Goal: Task Accomplishment & Management: Use online tool/utility

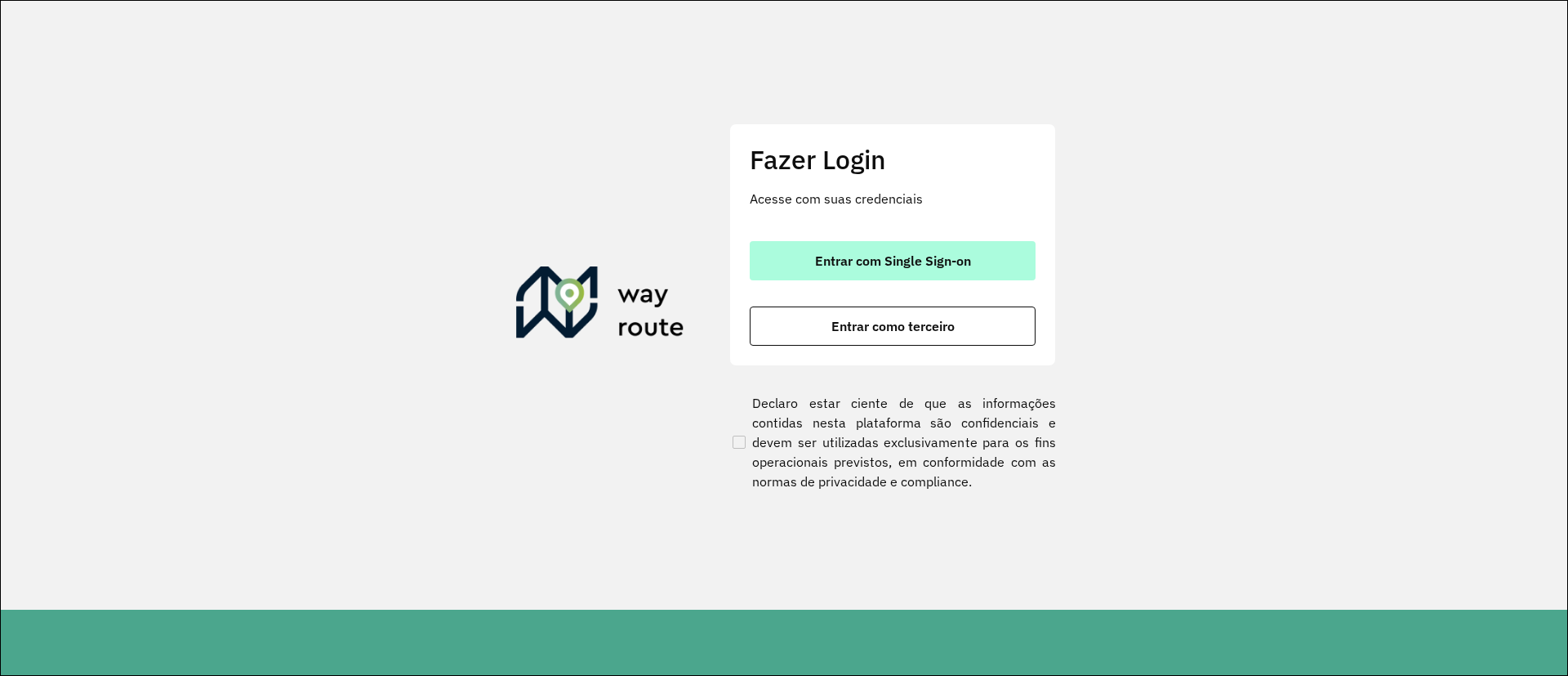
click at [939, 250] on button "Entrar com Single Sign-on" at bounding box center [892, 260] width 286 height 40
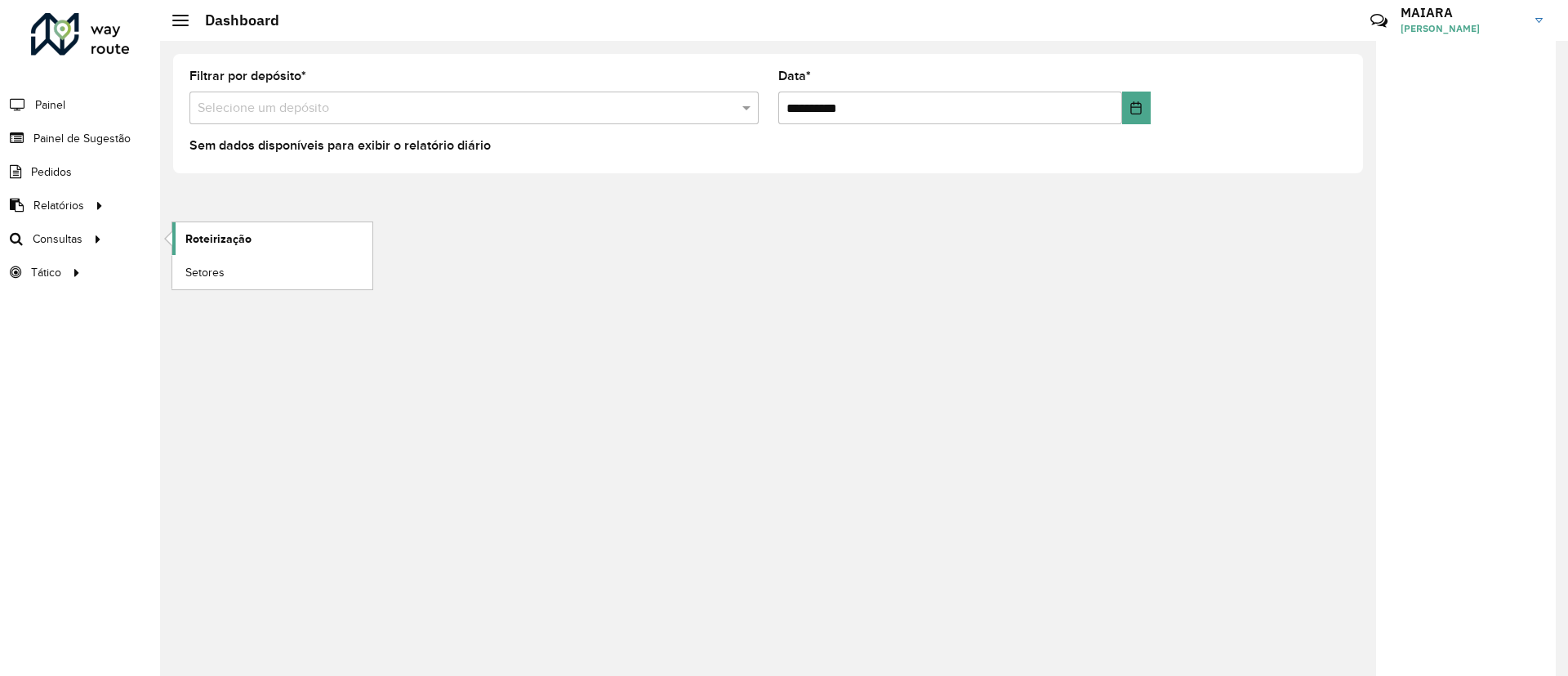
click at [226, 237] on span "Roteirização" at bounding box center [219, 238] width 66 height 17
click at [69, 134] on span "Painel de Sugestão" at bounding box center [84, 138] width 102 height 17
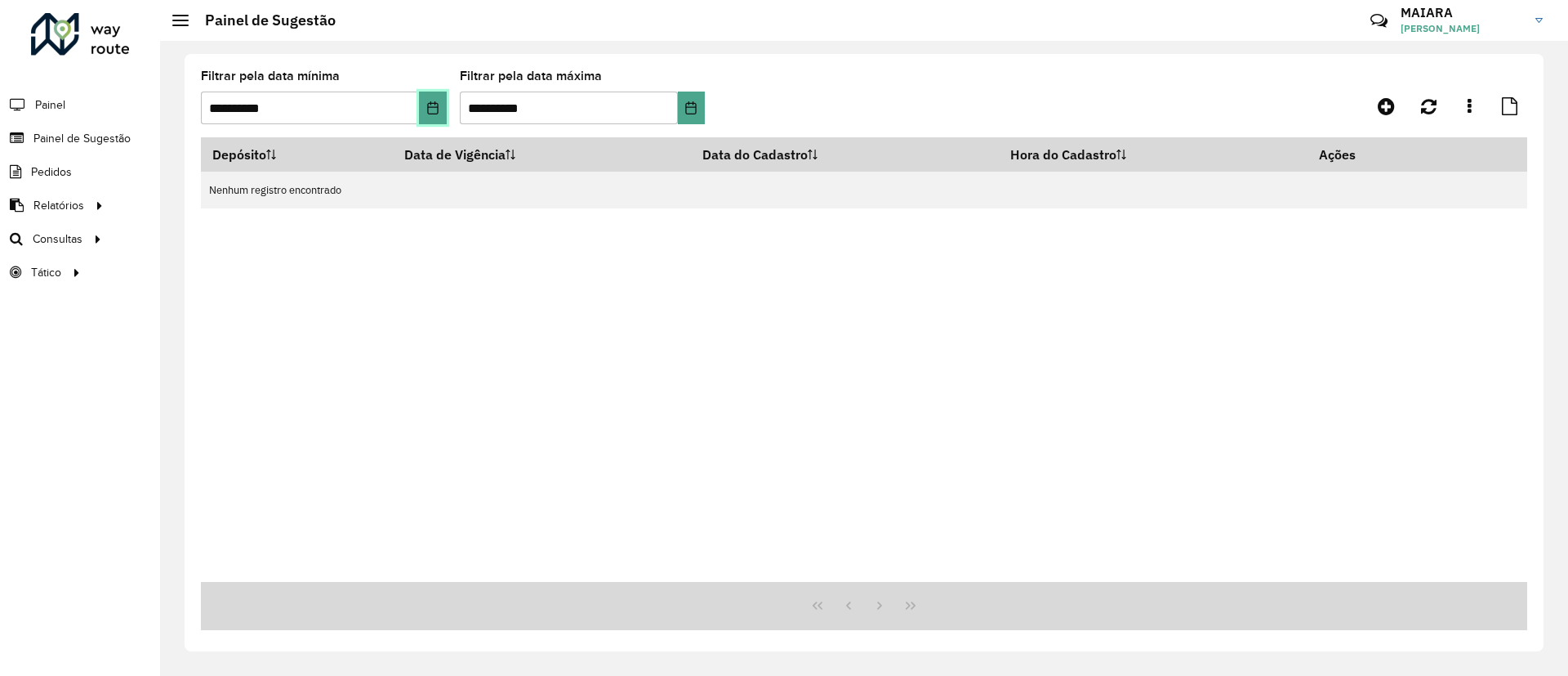
click at [437, 115] on button "Choose Date" at bounding box center [432, 108] width 27 height 33
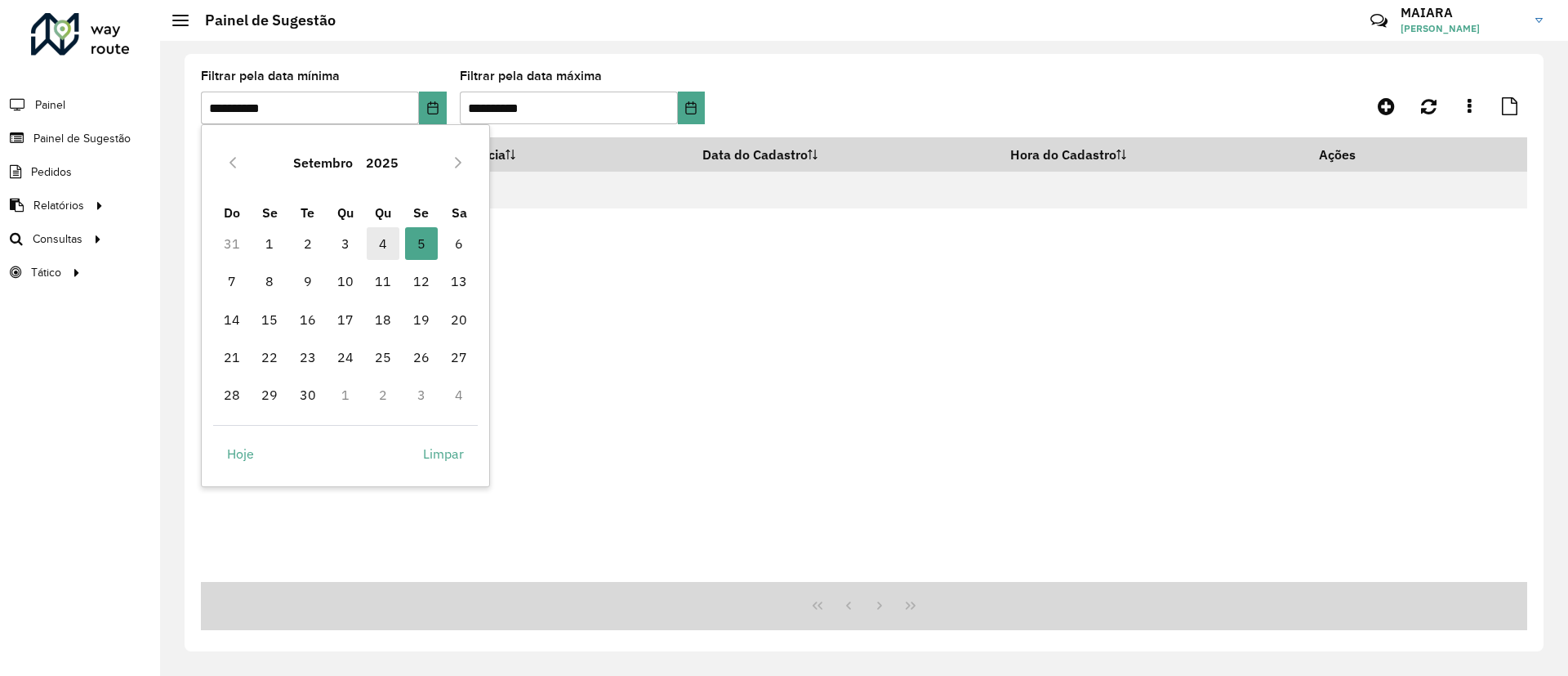
click at [388, 231] on span "4" at bounding box center [383, 244] width 33 height 33
type input "**********"
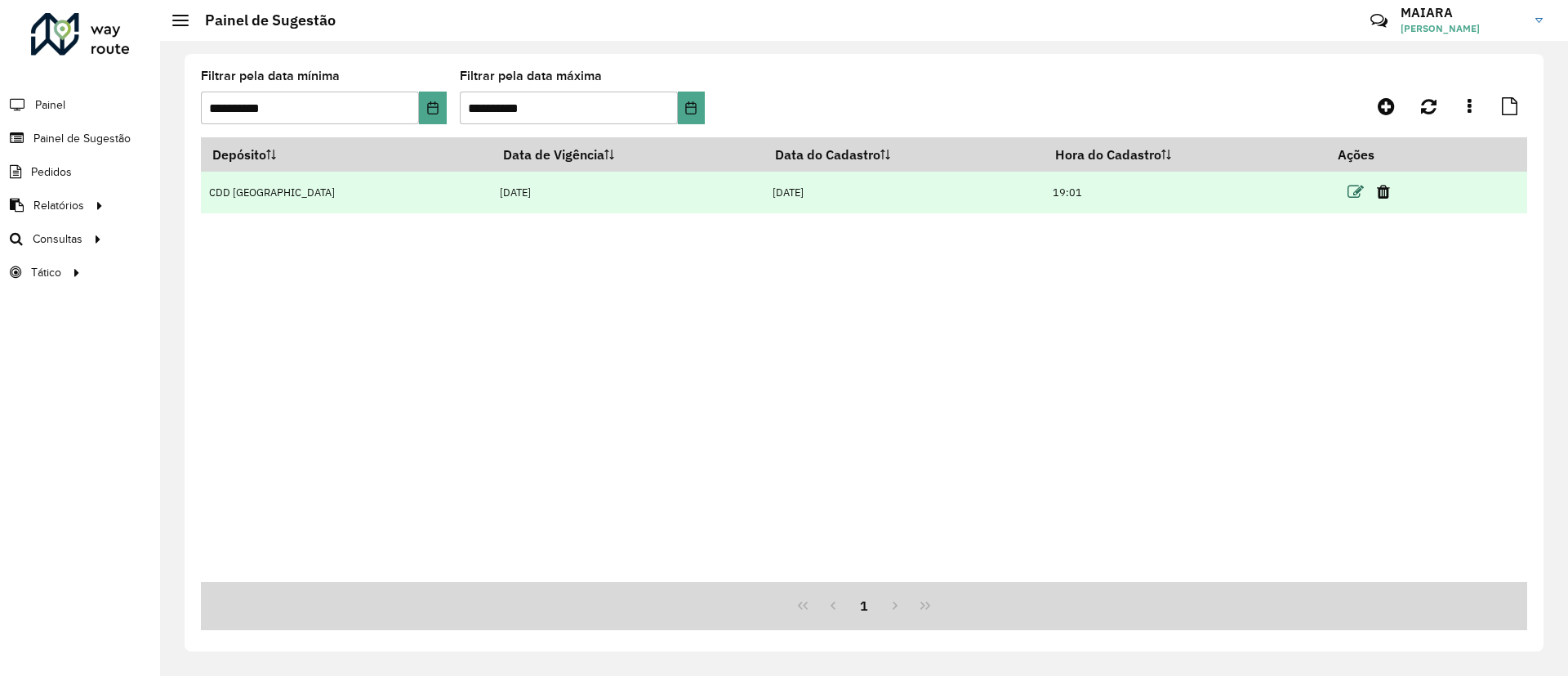
click at [1350, 194] on icon at bounding box center [1356, 192] width 17 height 17
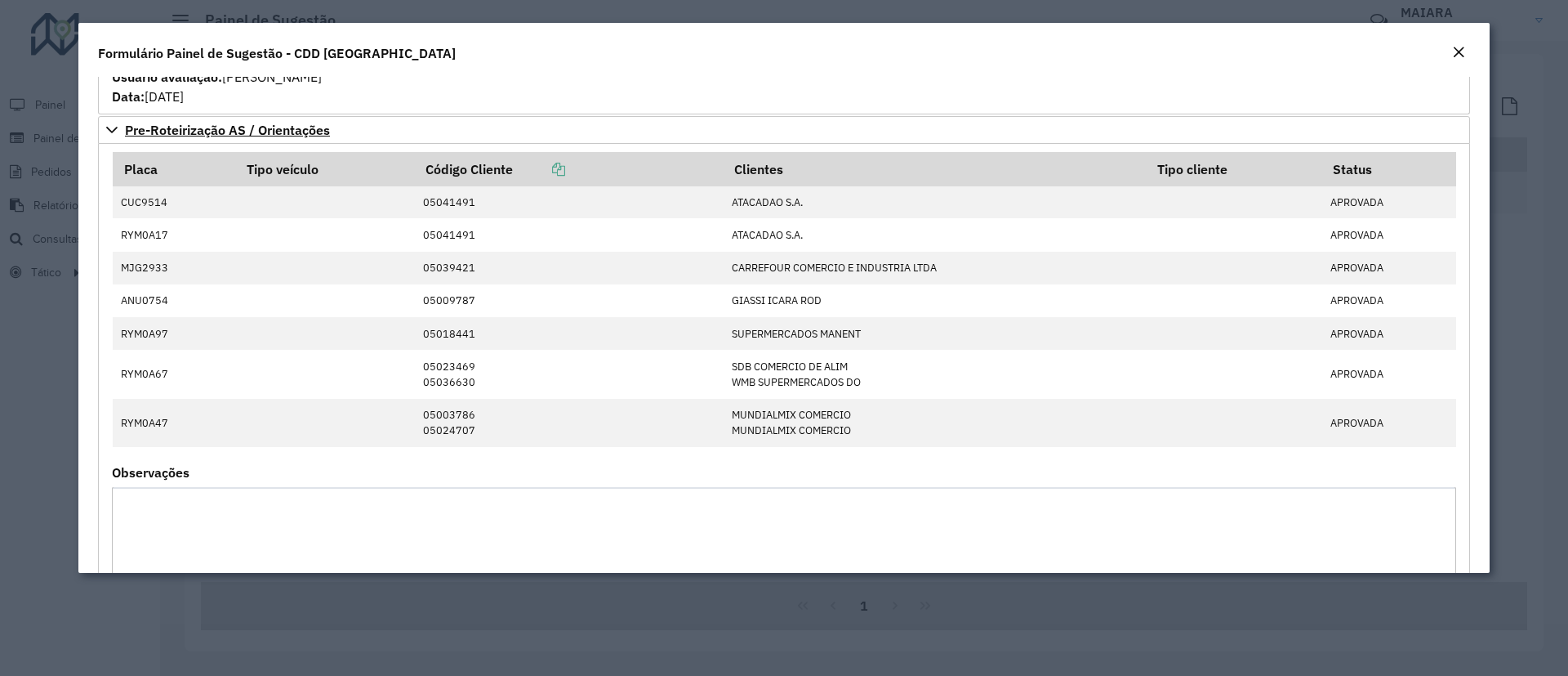
scroll to position [1344, 0]
